Goal: Task Accomplishment & Management: Use online tool/utility

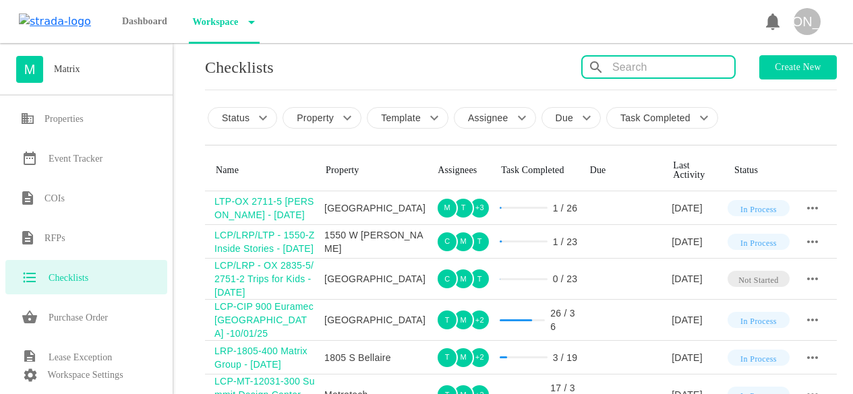
click at [665, 69] on input "text" at bounding box center [673, 68] width 122 height 22
type input "z"
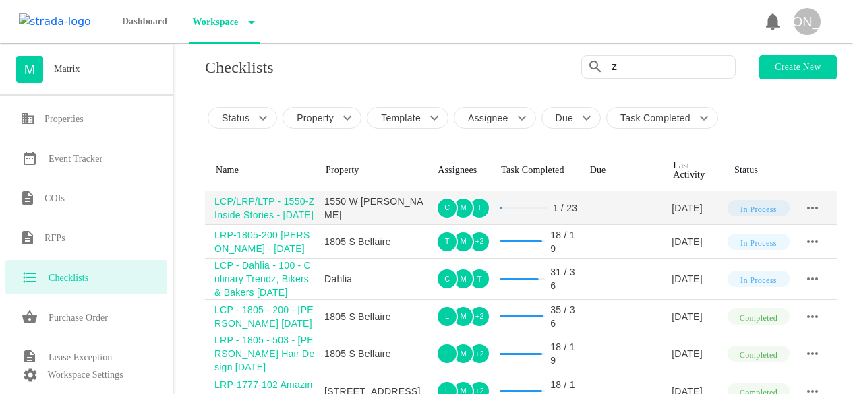
click at [264, 215] on div "LCP/LRP/LTP - 1550-Z Inside Stories - [DATE]" at bounding box center [264, 208] width 100 height 27
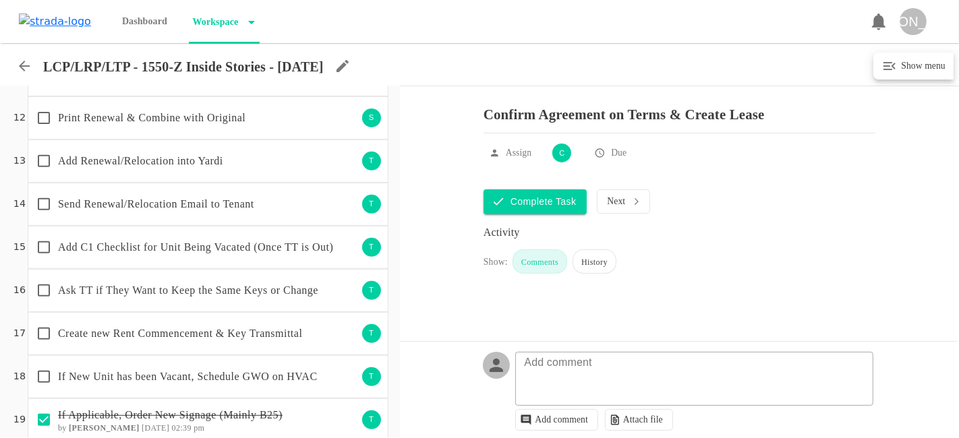
scroll to position [513, 0]
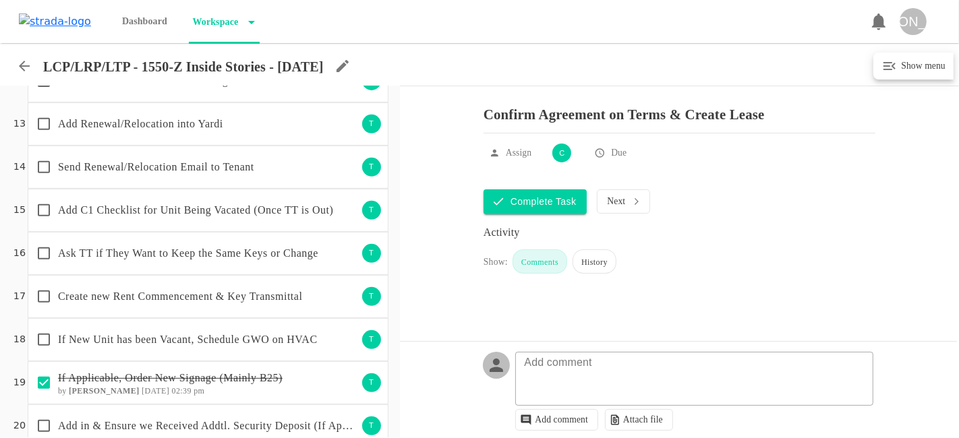
click at [184, 283] on div "Create new Rent Commencement & Key Transmittal" at bounding box center [194, 297] width 328 height 28
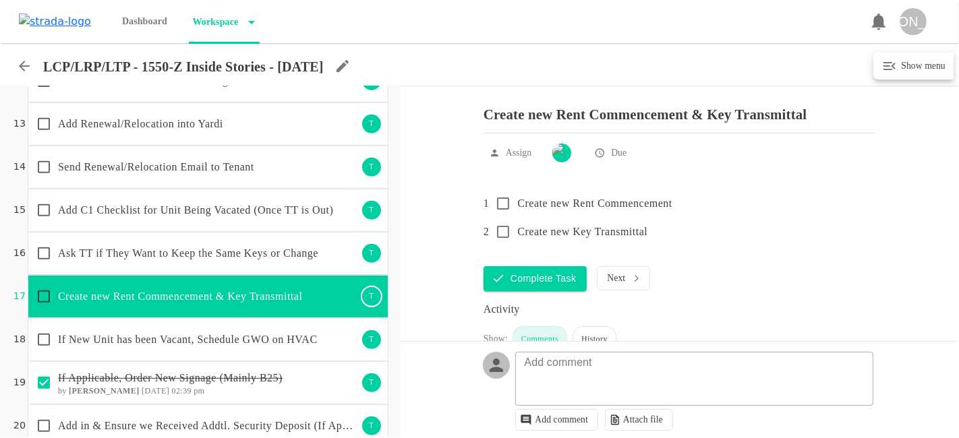
scroll to position [7, 0]
click at [176, 318] on div "If New Unit has been Vacant, Schedule GWO on HVAC T" at bounding box center [208, 339] width 361 height 43
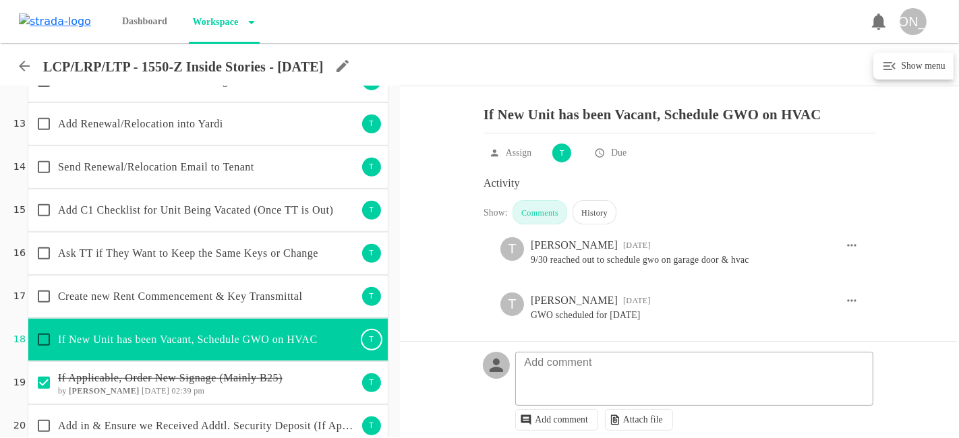
scroll to position [52, 0]
click at [845, 297] on icon at bounding box center [851, 297] width 13 height 13
click at [843, 316] on li "Edit" at bounding box center [842, 323] width 49 height 32
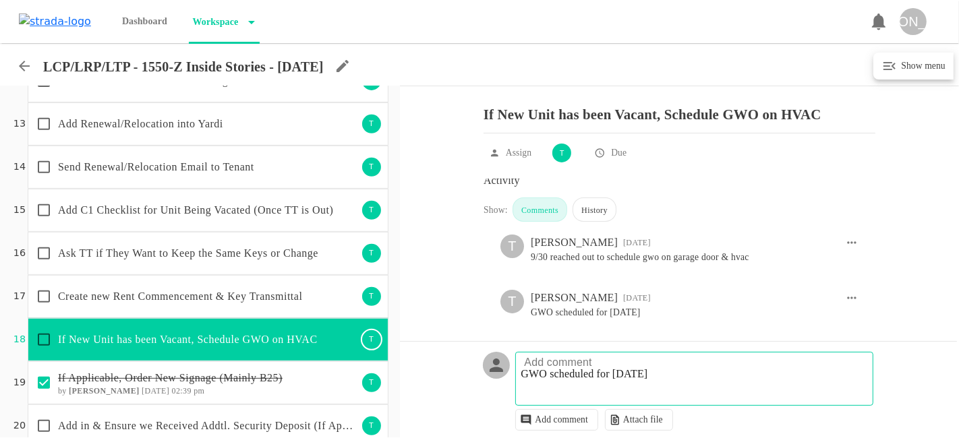
click at [656, 370] on fieldset "Add comment GWO scheduled for [DATE] GWO scheduled for [DATE]" at bounding box center [694, 379] width 358 height 54
type textarea "GWO scheduled for [DATE]"
